Goal: Task Accomplishment & Management: Manage account settings

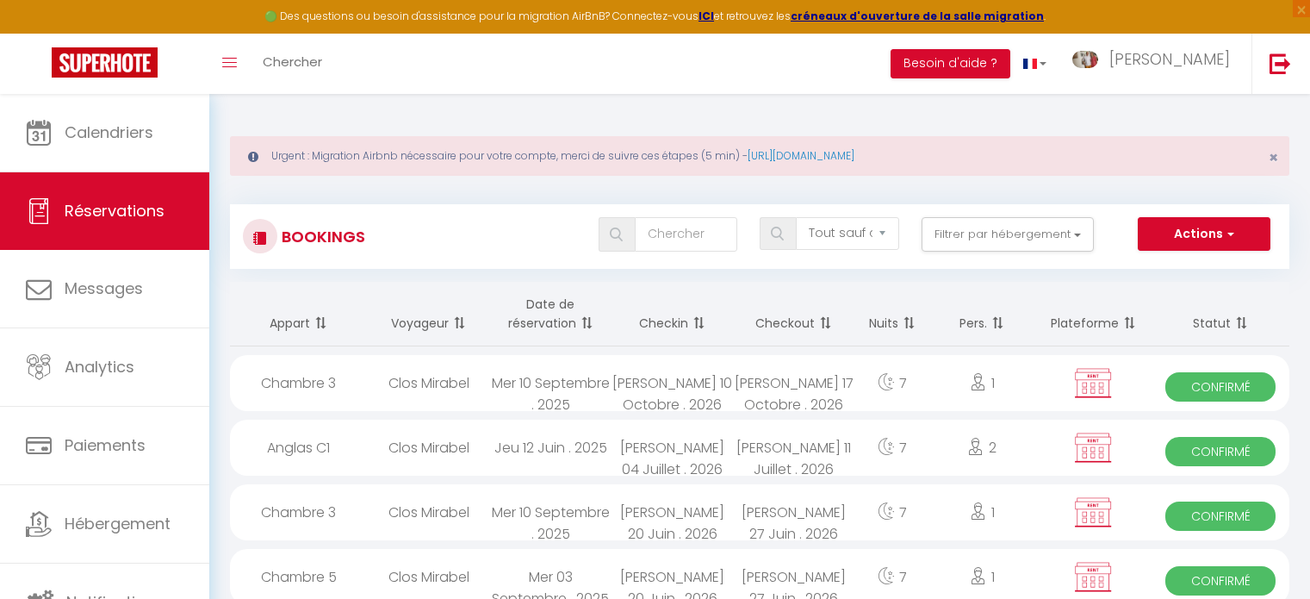
select select "not_cancelled"
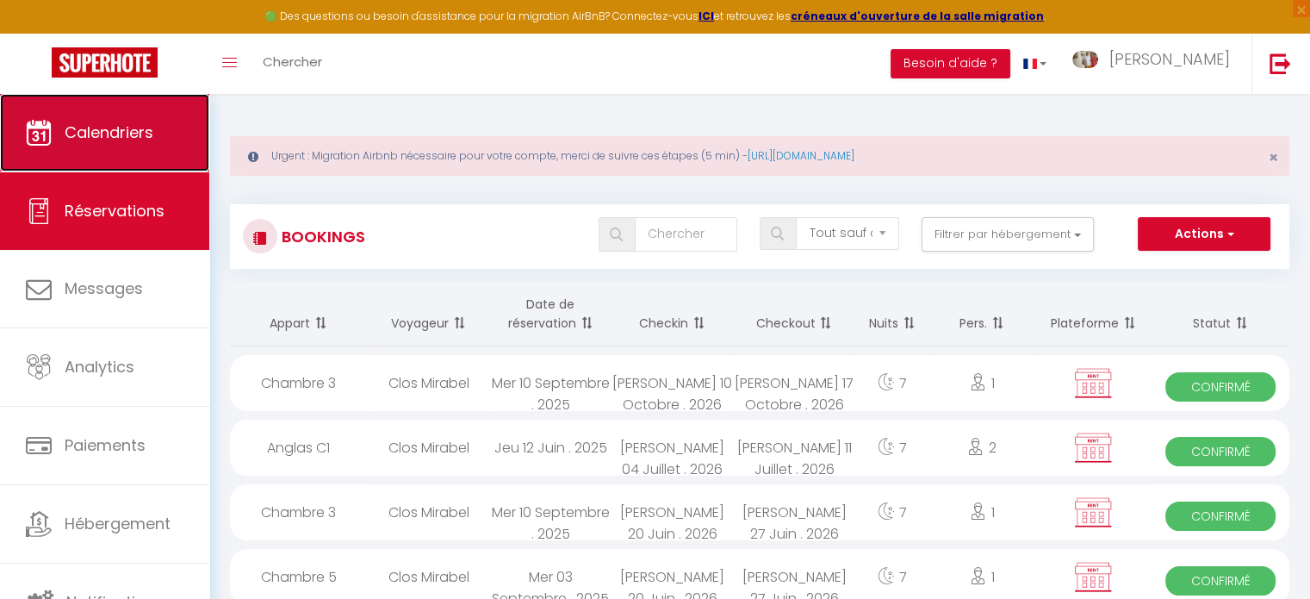
click at [171, 142] on link "Calendriers" at bounding box center [104, 133] width 209 height 78
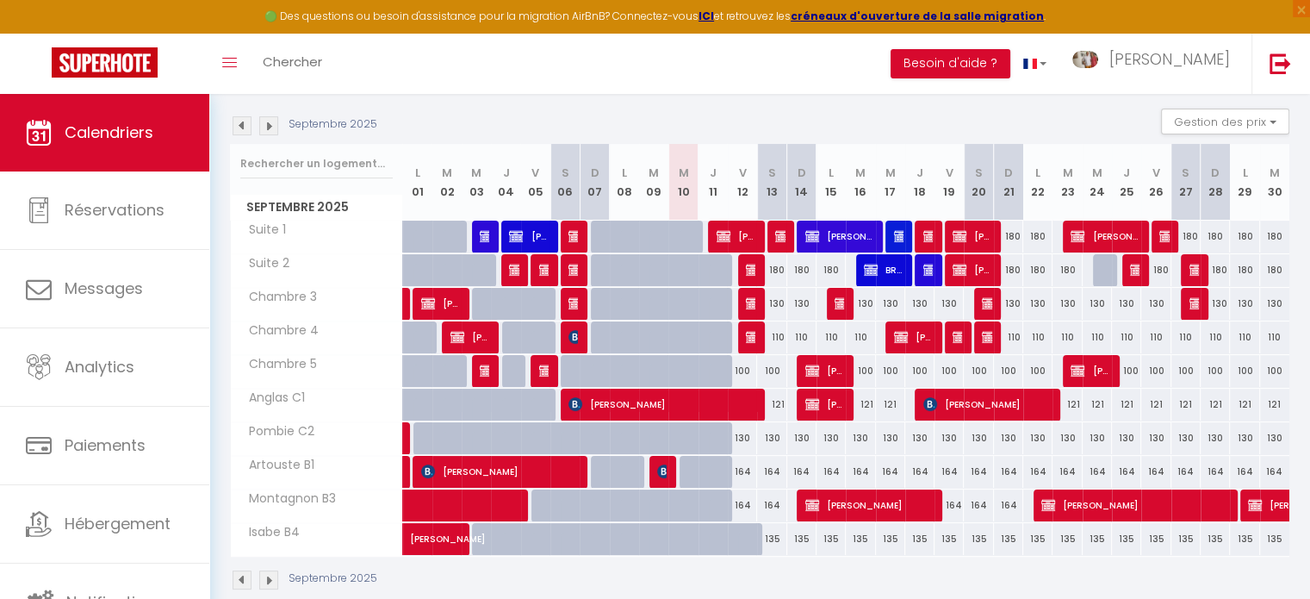
scroll to position [258, 0]
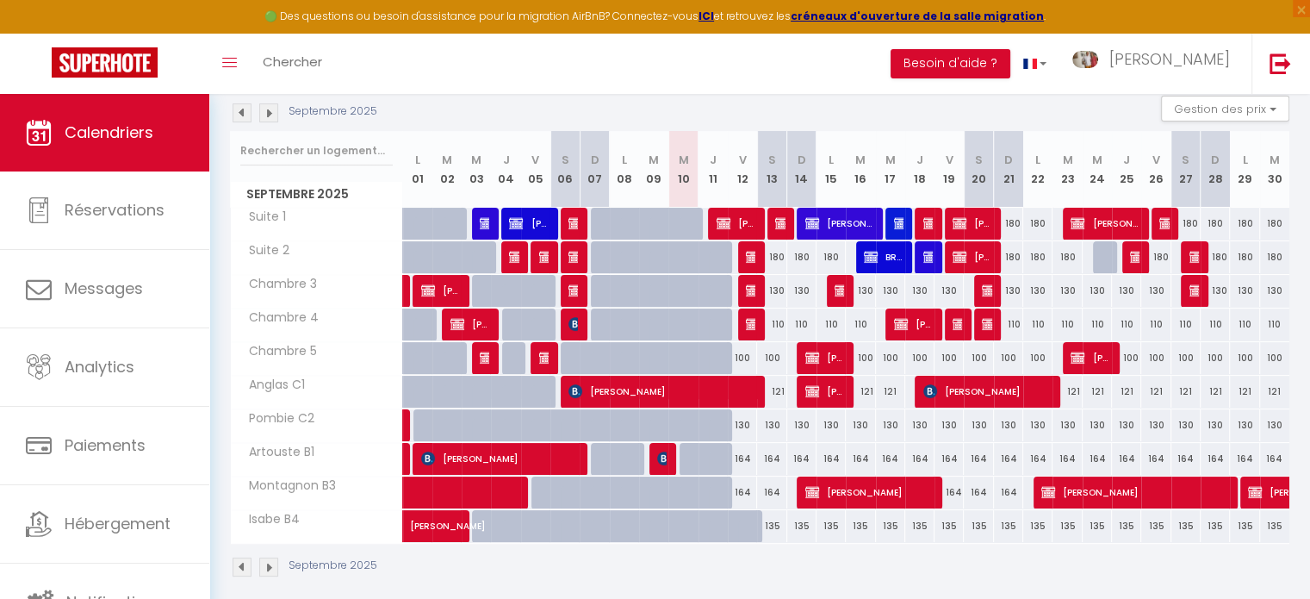
click at [270, 115] on img at bounding box center [268, 112] width 19 height 19
select select
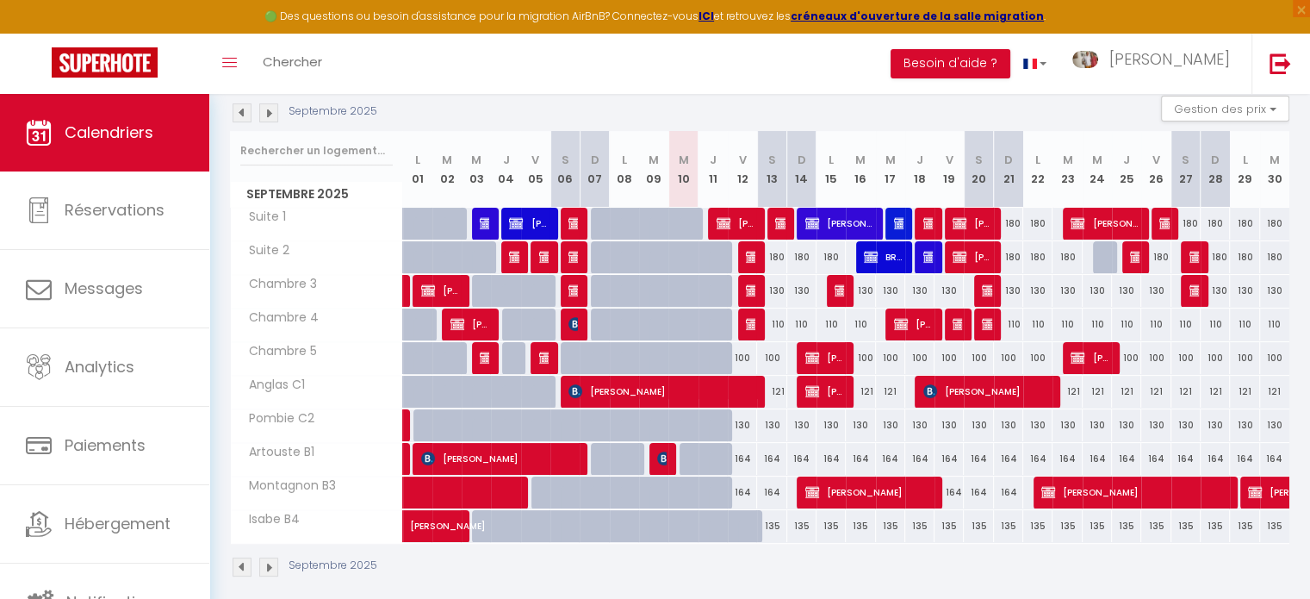
select select
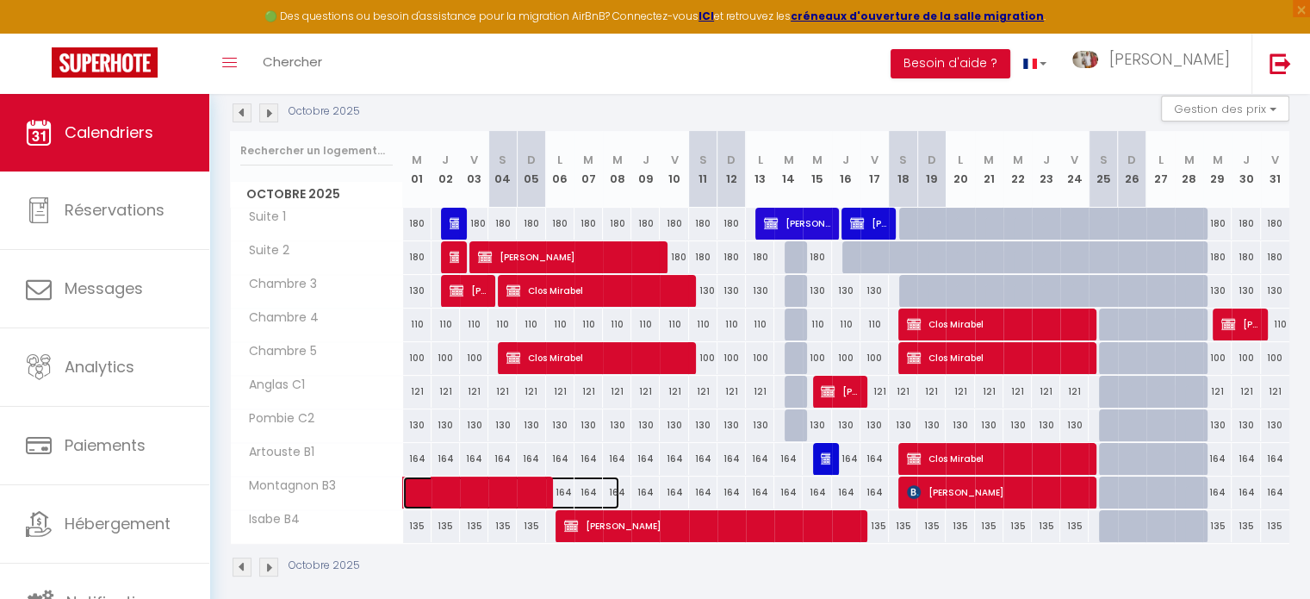
click at [475, 495] on span at bounding box center [520, 492] width 198 height 33
select select "OK"
select select "KO"
select select "0"
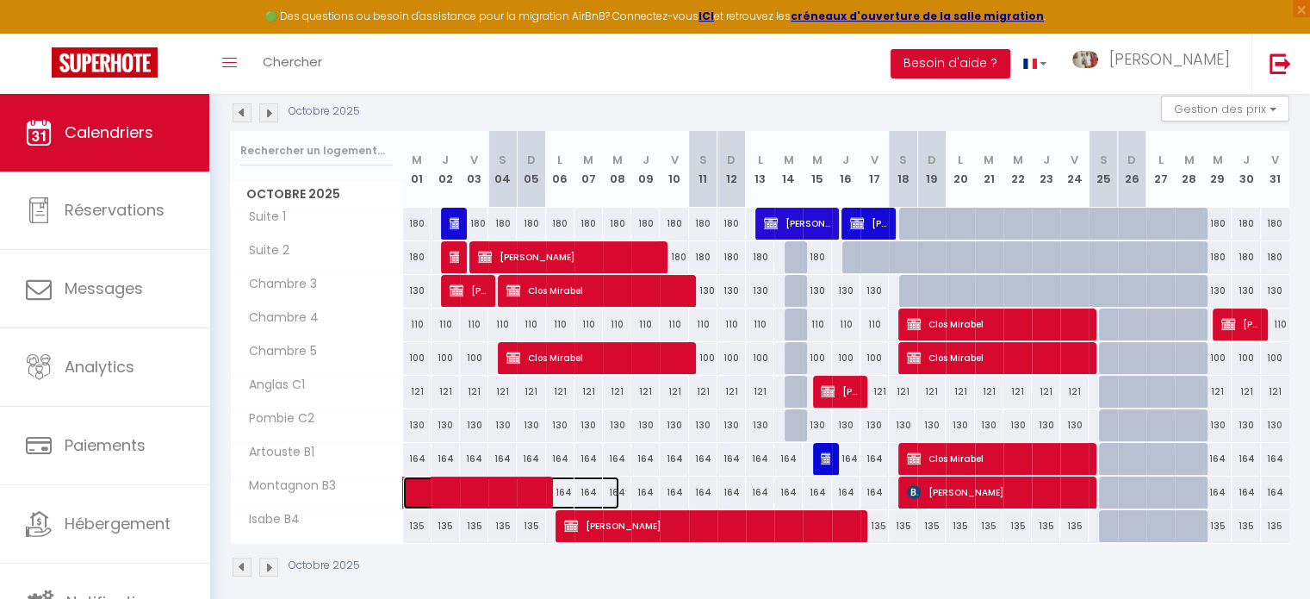
select select "1"
select select
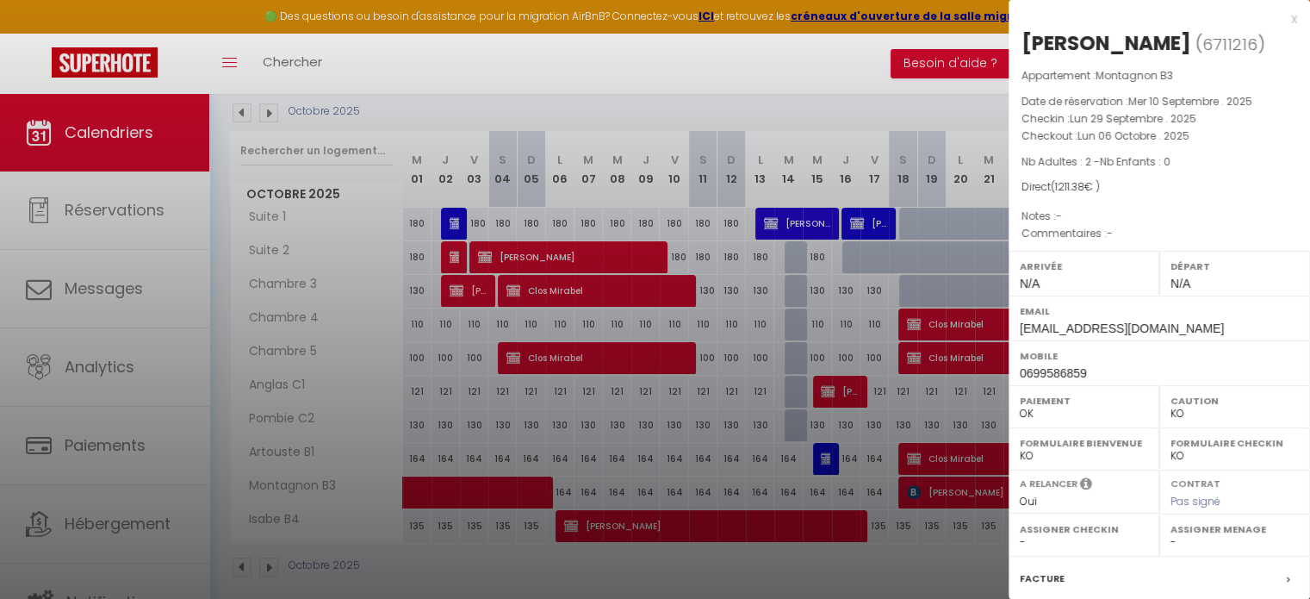
click at [1279, 22] on div "x" at bounding box center [1153, 19] width 289 height 21
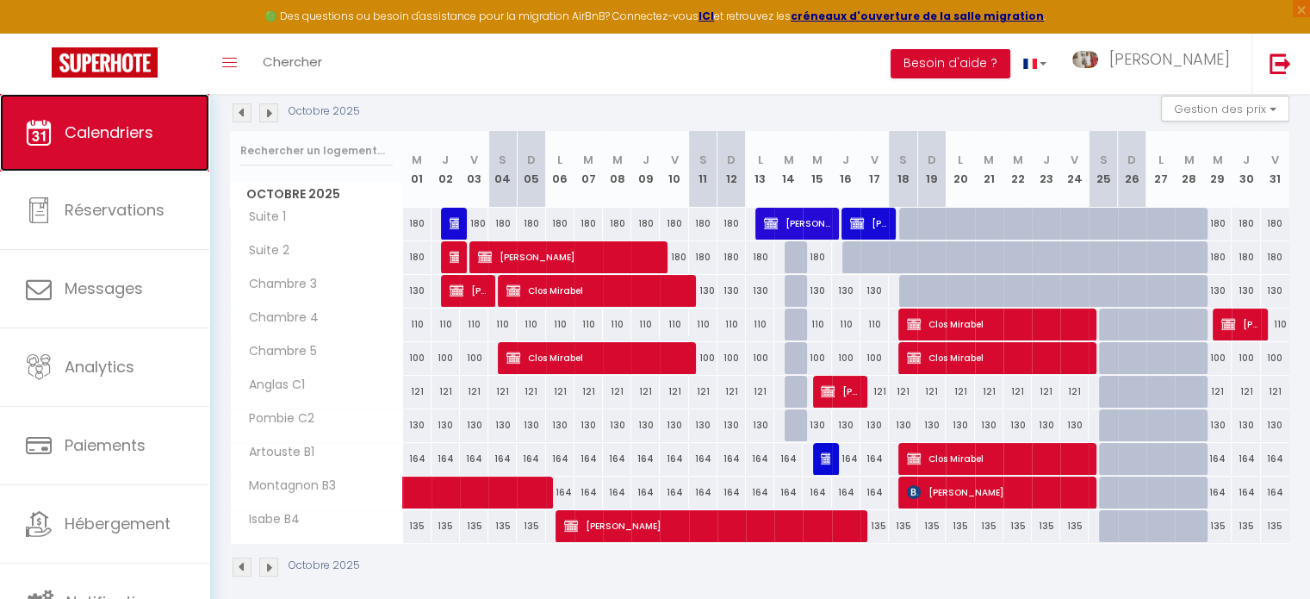
click at [92, 136] on span "Calendriers" at bounding box center [109, 132] width 89 height 22
